Goal: Navigation & Orientation: Understand site structure

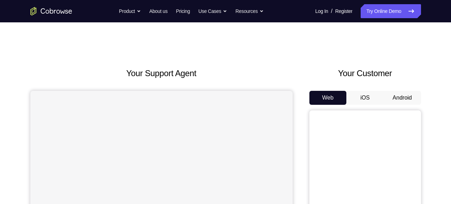
click at [404, 98] on button "Android" at bounding box center [402, 98] width 37 height 14
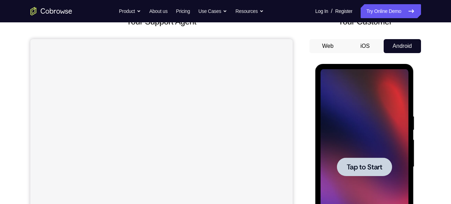
click at [355, 147] on div at bounding box center [365, 166] width 88 height 195
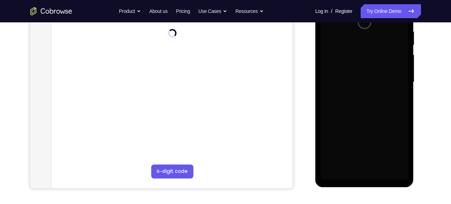
scroll to position [137, 0]
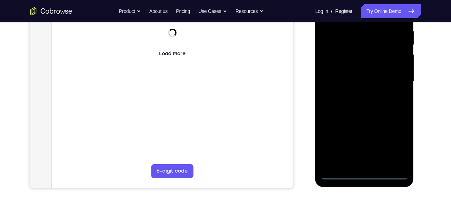
click at [364, 175] on div at bounding box center [365, 81] width 88 height 195
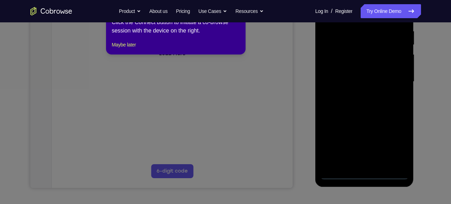
click at [364, 175] on icon at bounding box center [228, 101] width 456 height 206
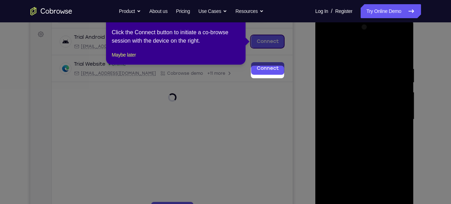
scroll to position [69, 0]
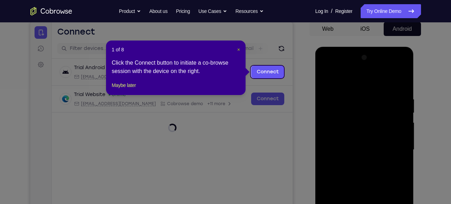
click at [239, 50] on span "×" at bounding box center [238, 50] width 3 height 6
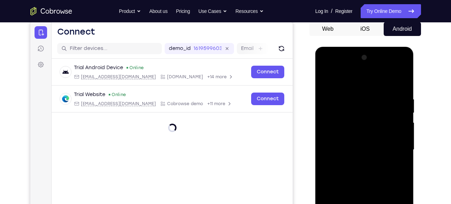
scroll to position [153, 0]
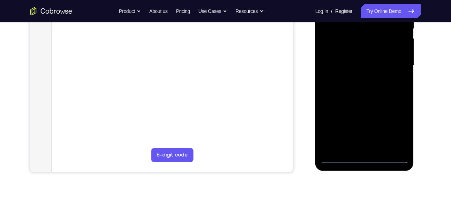
click at [398, 129] on div at bounding box center [365, 65] width 88 height 195
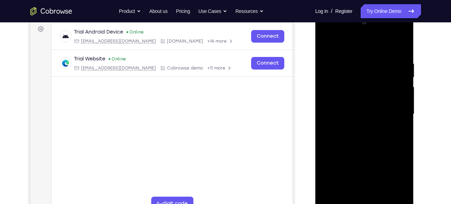
scroll to position [88, 0]
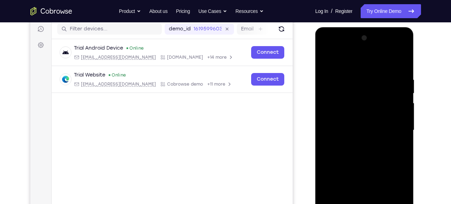
click at [330, 47] on div at bounding box center [365, 129] width 88 height 195
click at [396, 124] on div at bounding box center [365, 129] width 88 height 195
click at [357, 143] on div at bounding box center [365, 129] width 88 height 195
click at [356, 122] on div at bounding box center [365, 129] width 88 height 195
click at [344, 115] on div at bounding box center [365, 129] width 88 height 195
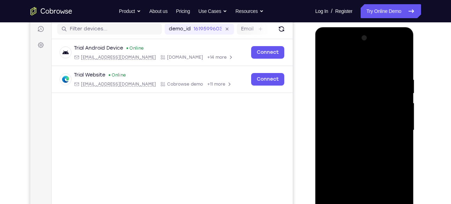
click at [340, 131] on div at bounding box center [365, 129] width 88 height 195
click at [335, 154] on div at bounding box center [365, 129] width 88 height 195
click at [350, 149] on div at bounding box center [365, 129] width 88 height 195
click at [395, 60] on div at bounding box center [365, 129] width 88 height 195
click at [402, 67] on div at bounding box center [365, 129] width 88 height 195
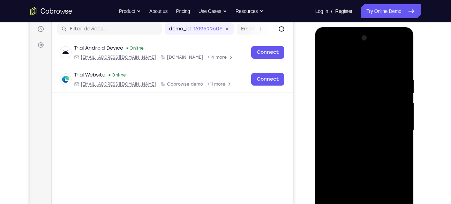
drag, startPoint x: 389, startPoint y: 147, endPoint x: 382, endPoint y: 112, distance: 35.2
click at [382, 112] on div at bounding box center [365, 129] width 88 height 195
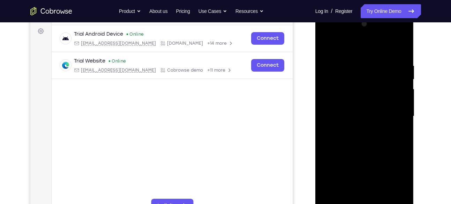
scroll to position [111, 0]
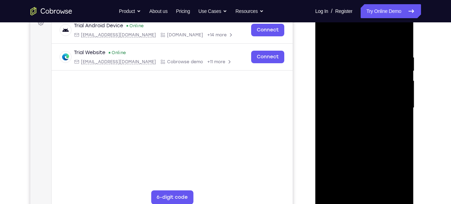
click at [402, 191] on div at bounding box center [365, 107] width 88 height 195
click at [380, 191] on div at bounding box center [365, 107] width 88 height 195
click at [374, 136] on div at bounding box center [365, 107] width 88 height 195
click at [378, 119] on div at bounding box center [365, 107] width 88 height 195
click at [359, 96] on div at bounding box center [365, 107] width 88 height 195
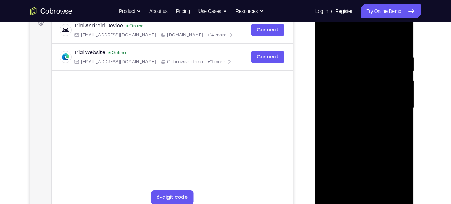
click at [327, 39] on div at bounding box center [365, 107] width 88 height 195
click at [328, 36] on div at bounding box center [365, 107] width 88 height 195
drag, startPoint x: 366, startPoint y: 136, endPoint x: 359, endPoint y: 110, distance: 27.3
click at [359, 110] on div at bounding box center [365, 107] width 88 height 195
click at [406, 181] on div at bounding box center [365, 107] width 88 height 195
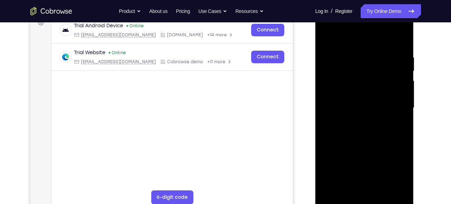
drag, startPoint x: 389, startPoint y: 126, endPoint x: 382, endPoint y: 158, distance: 33.1
click at [382, 158] on div at bounding box center [365, 107] width 88 height 195
click at [402, 37] on div at bounding box center [365, 107] width 88 height 195
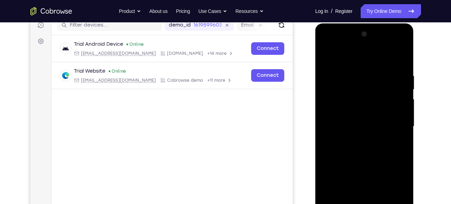
click at [376, 65] on div at bounding box center [365, 126] width 88 height 195
drag, startPoint x: 355, startPoint y: 113, endPoint x: 359, endPoint y: 191, distance: 78.0
click at [359, 191] on div at bounding box center [365, 126] width 88 height 195
click at [327, 56] on div at bounding box center [365, 126] width 88 height 195
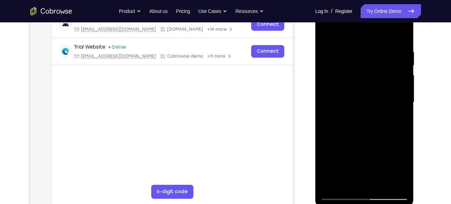
scroll to position [118, 0]
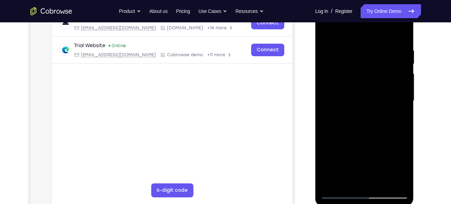
click at [383, 183] on div at bounding box center [365, 100] width 88 height 195
click at [347, 92] on div at bounding box center [365, 100] width 88 height 195
click at [347, 27] on div at bounding box center [365, 100] width 88 height 195
drag, startPoint x: 344, startPoint y: 63, endPoint x: 346, endPoint y: 132, distance: 68.8
click at [346, 132] on div at bounding box center [365, 100] width 88 height 195
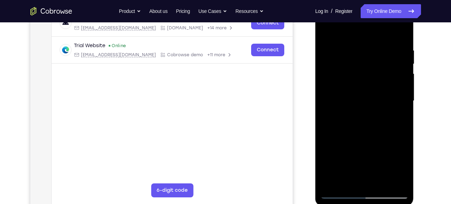
drag, startPoint x: 367, startPoint y: 79, endPoint x: 384, endPoint y: 195, distance: 117.0
click at [384, 195] on div at bounding box center [365, 100] width 88 height 195
click at [403, 182] on div at bounding box center [365, 100] width 88 height 195
click at [331, 184] on div at bounding box center [365, 100] width 88 height 195
click at [381, 182] on div at bounding box center [365, 100] width 88 height 195
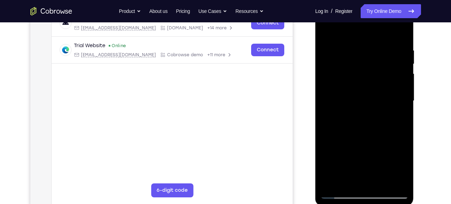
click at [338, 195] on div at bounding box center [365, 100] width 88 height 195
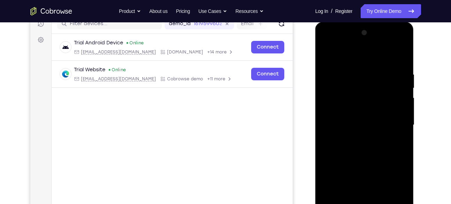
scroll to position [93, 0]
drag, startPoint x: 361, startPoint y: 100, endPoint x: 368, endPoint y: 165, distance: 65.0
click at [368, 165] on div at bounding box center [365, 125] width 88 height 195
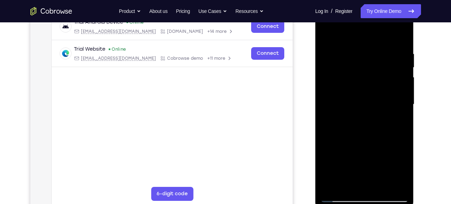
scroll to position [119, 0]
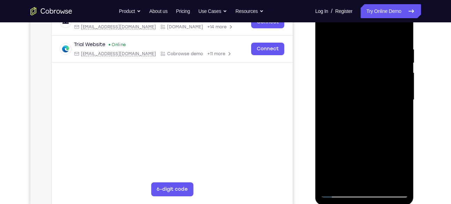
click at [354, 49] on div at bounding box center [365, 99] width 88 height 195
click at [397, 78] on div at bounding box center [365, 99] width 88 height 195
click at [399, 81] on div at bounding box center [365, 99] width 88 height 195
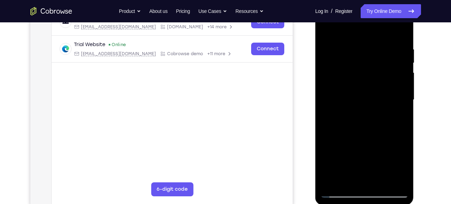
click at [399, 81] on div at bounding box center [365, 99] width 88 height 195
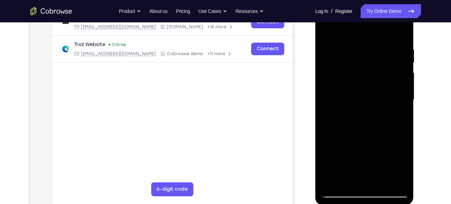
click at [399, 81] on div at bounding box center [365, 99] width 88 height 195
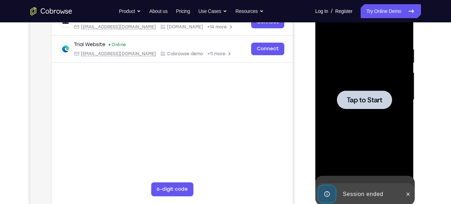
click at [403, 83] on div at bounding box center [365, 99] width 88 height 195
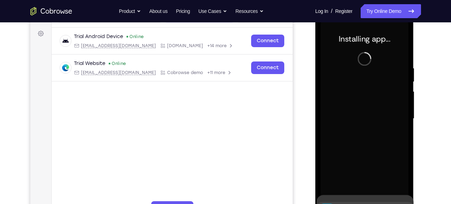
scroll to position [111, 0]
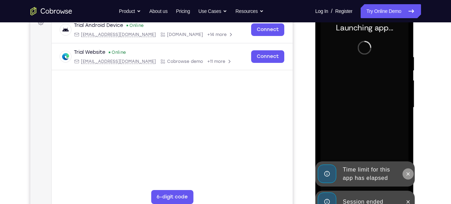
click at [408, 172] on icon at bounding box center [409, 174] width 6 height 6
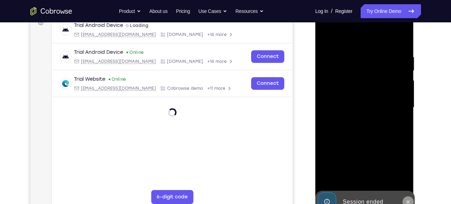
click at [410, 200] on icon at bounding box center [409, 202] width 6 height 6
